Goal: Information Seeking & Learning: Learn about a topic

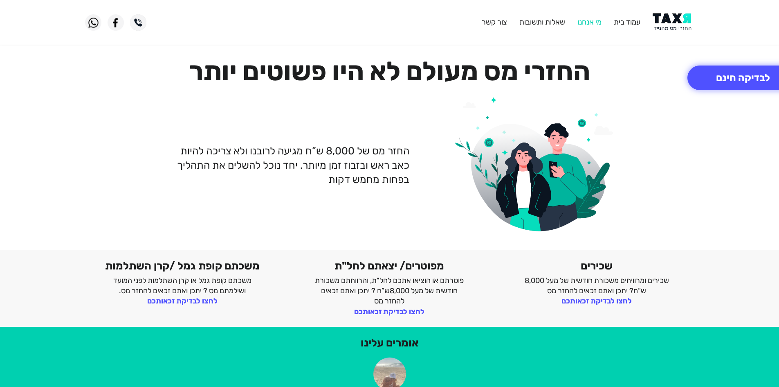
click at [592, 22] on link "מי אנחנו" at bounding box center [590, 22] width 24 height 9
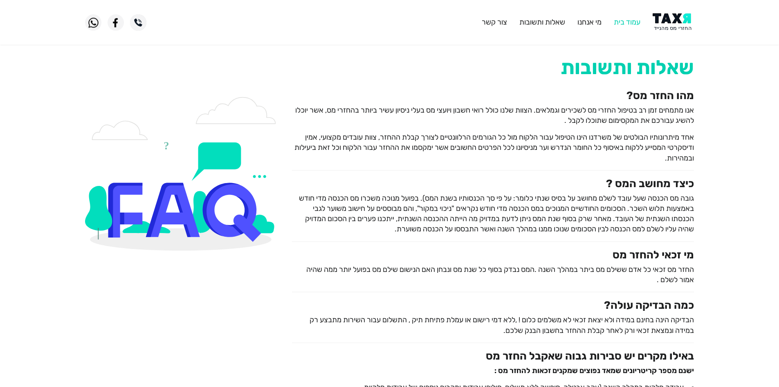
click at [624, 25] on link "עמוד בית" at bounding box center [627, 22] width 27 height 9
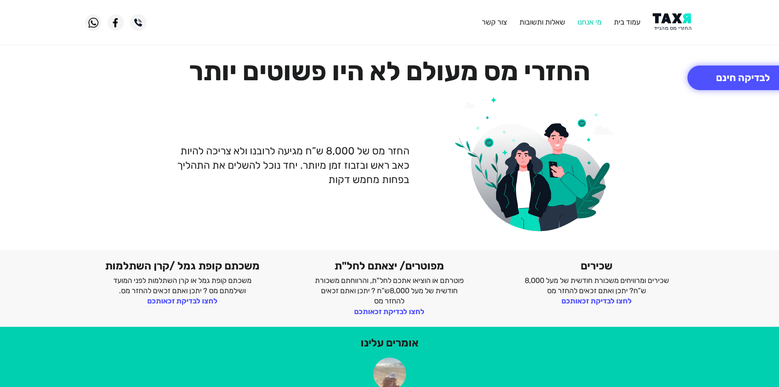
click at [578, 20] on link "מי אנחנו" at bounding box center [590, 22] width 24 height 9
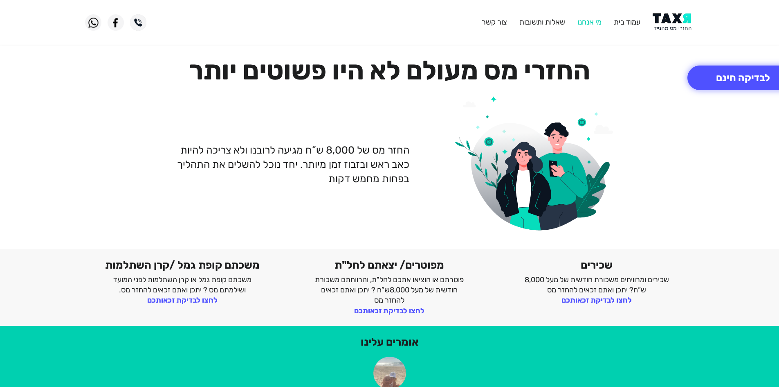
click at [585, 22] on link "מי אנחנו" at bounding box center [590, 22] width 24 height 9
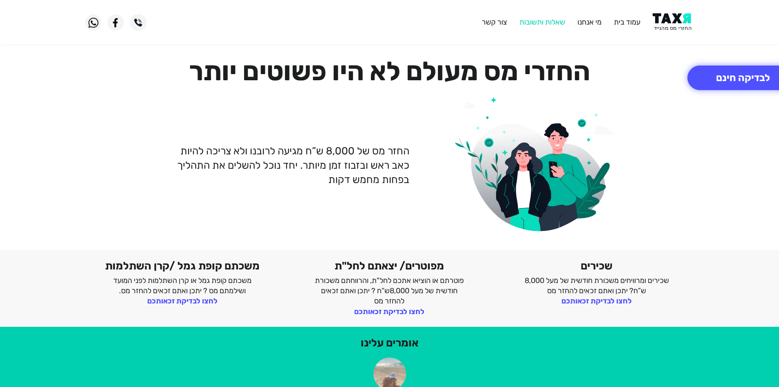
click at [542, 21] on link "שאלות ותשובות" at bounding box center [543, 22] width 46 height 9
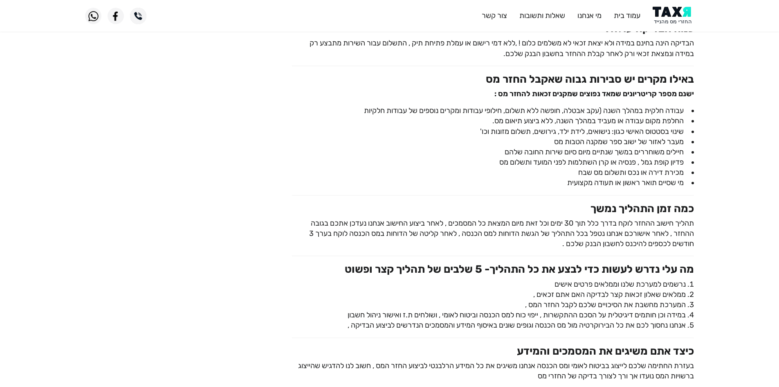
scroll to position [482, 0]
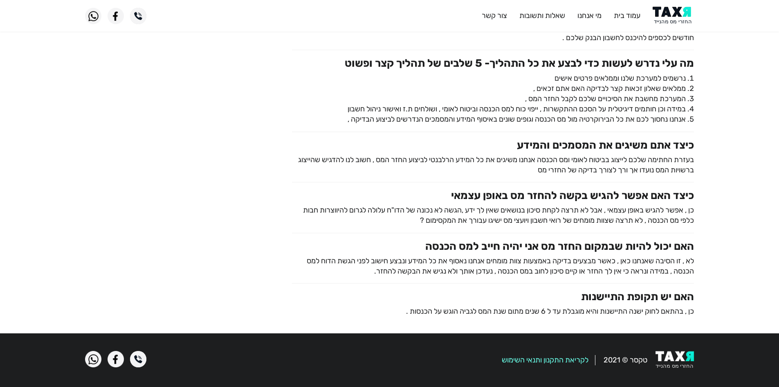
click at [546, 359] on link "לקריאת התקנון ותנאי השימוש" at bounding box center [545, 359] width 87 height 9
